Goal: Task Accomplishment & Management: Manage account settings

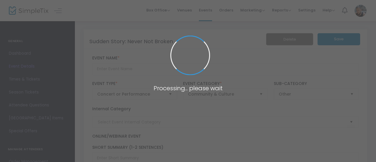
type input "Sudden Story: Never Not Broken"
type textarea "Three storytellers explore the theme of Never Not Broken, a radical approach to…"
checkbox input "true"
type input "Register Now"
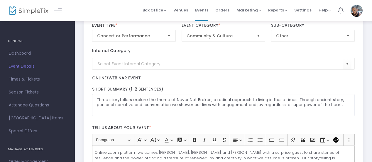
scroll to position [59, 0]
click at [130, 76] on span "Online/Webinar Event" at bounding box center [116, 77] width 49 height 6
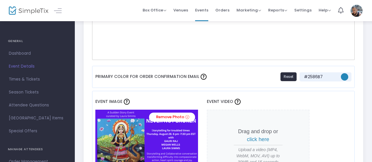
scroll to position [441, 0]
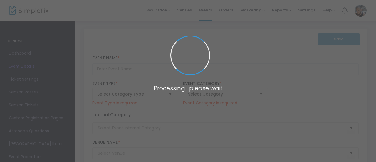
type input "Sudden Story: Never Not Broken"
type textarea "Three storytellers explore the theme of Never Not Broken, a radical approach to…"
checkbox input "true"
type input "Register Now"
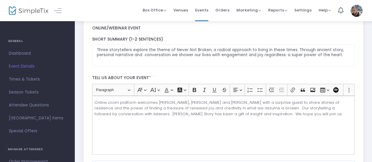
scroll to position [117, 0]
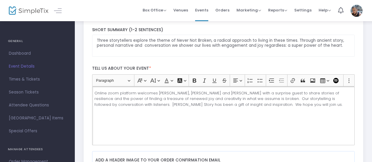
click at [297, 108] on div "Online zoom platform welcomes [PERSON_NAME], [PERSON_NAME] and [PERSON_NAME] wi…" at bounding box center [223, 115] width 263 height 59
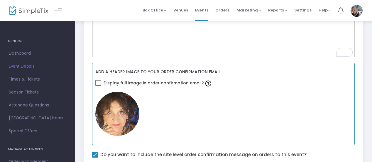
scroll to position [323, 0]
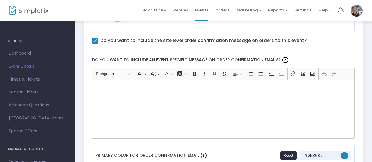
scroll to position [323, 0]
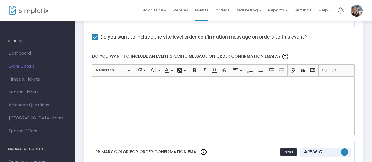
click at [212, 105] on div "Rich Text Editor, main" at bounding box center [223, 105] width 263 height 59
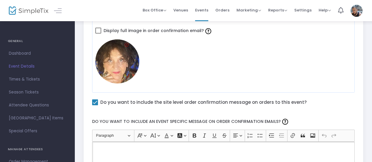
scroll to position [264, 0]
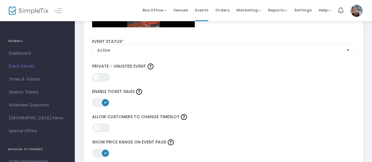
scroll to position [323, 0]
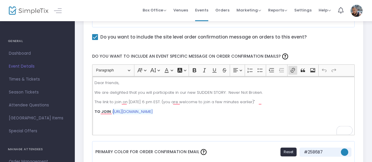
drag, startPoint x: 119, startPoint y: 111, endPoint x: 114, endPoint y: 110, distance: 5.3
click at [114, 110] on p "TO JOIN : https://bit.ly/never-not-broken-zoom" at bounding box center [224, 112] width 258 height 6
copy link "h"
